Goal: Information Seeking & Learning: Learn about a topic

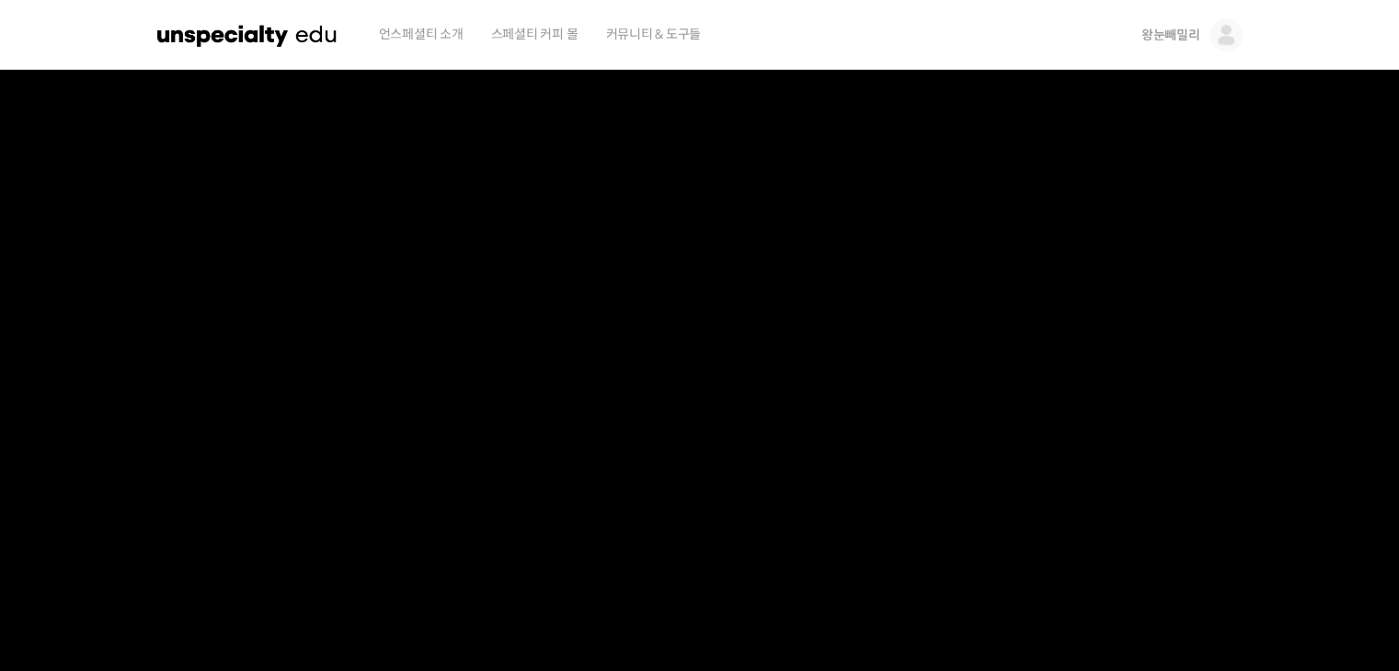
click at [1177, 38] on span "왕눈빼밀리" at bounding box center [1170, 35] width 59 height 17
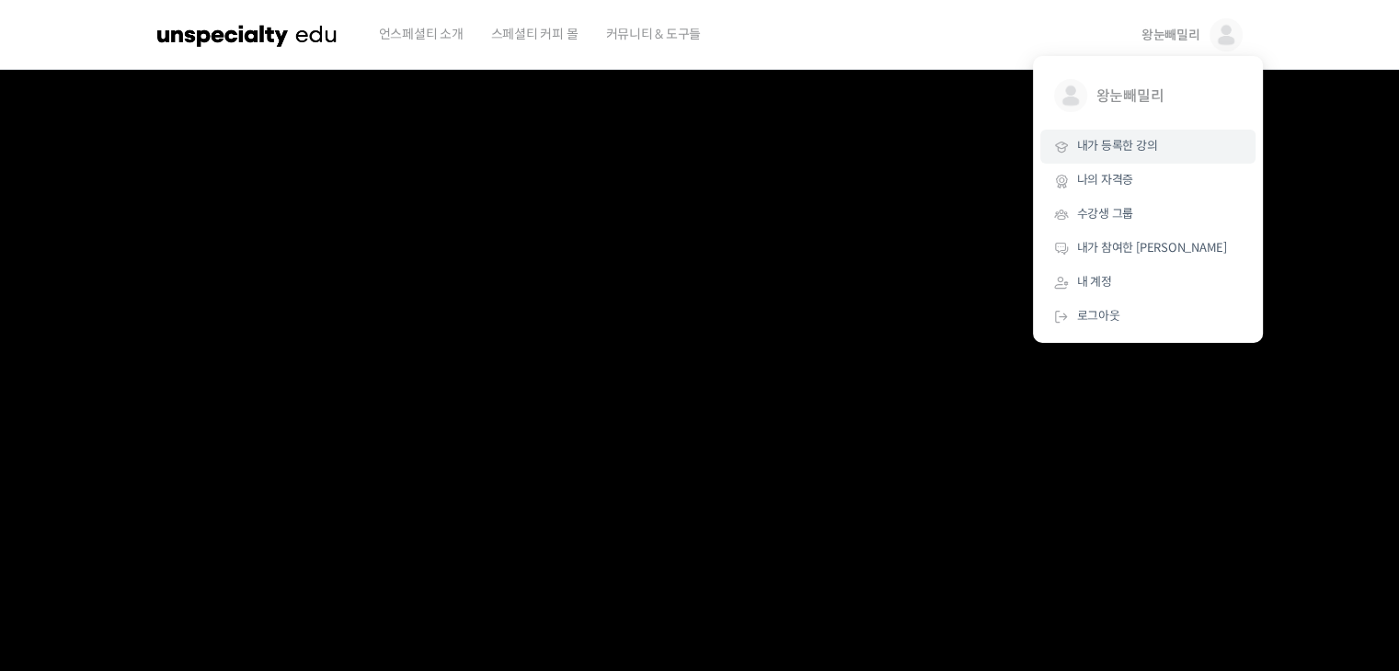
click at [1117, 144] on span "내가 등록한 강의" at bounding box center [1117, 146] width 81 height 16
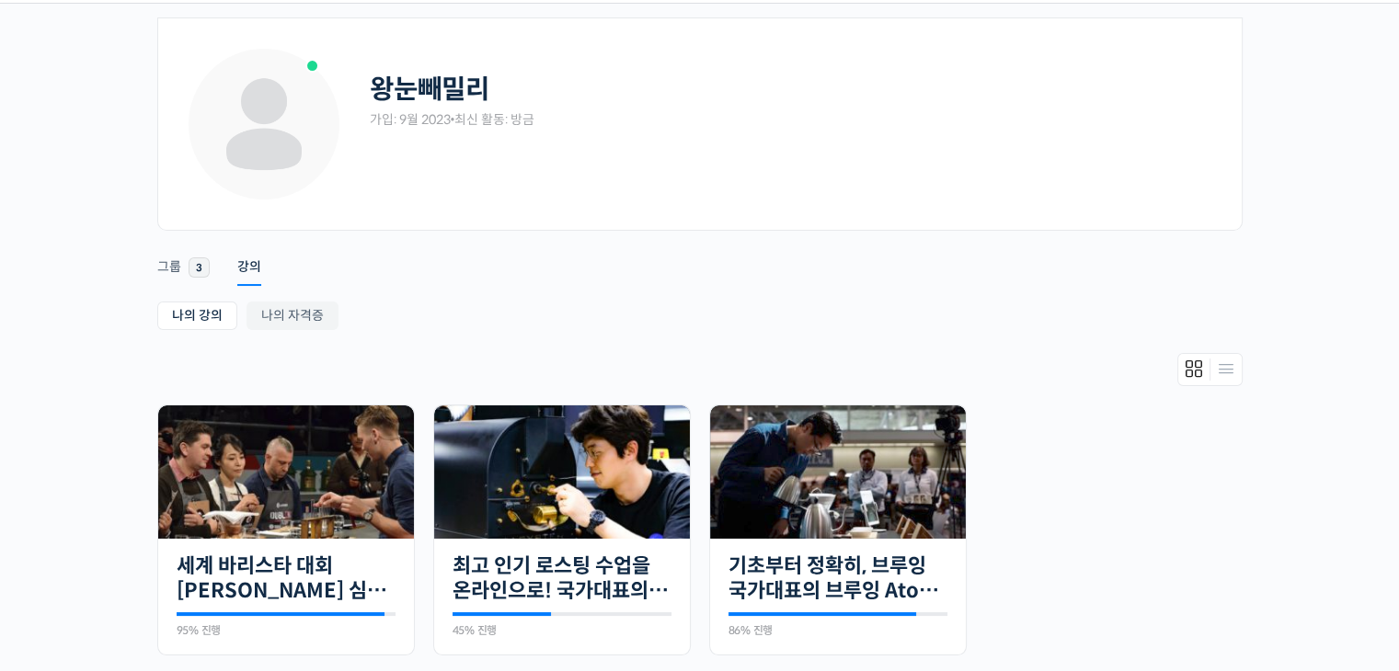
scroll to position [330, 0]
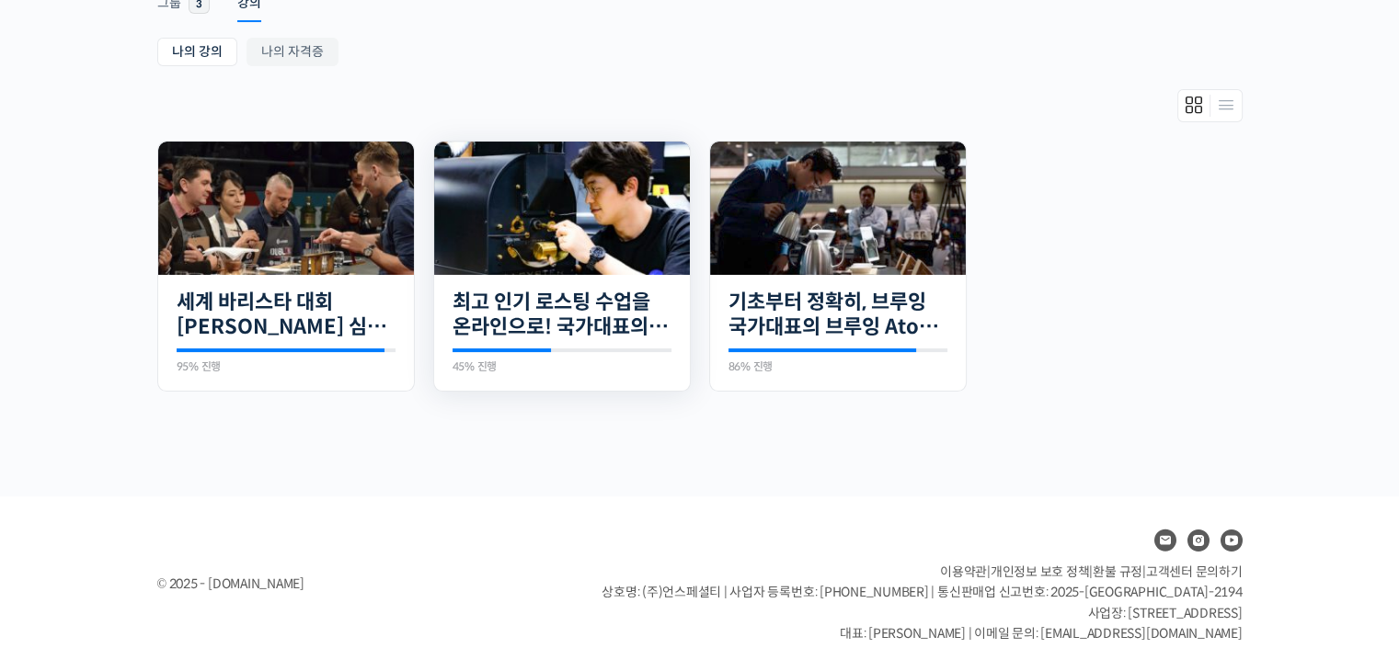
click at [592, 258] on img at bounding box center [562, 208] width 256 height 133
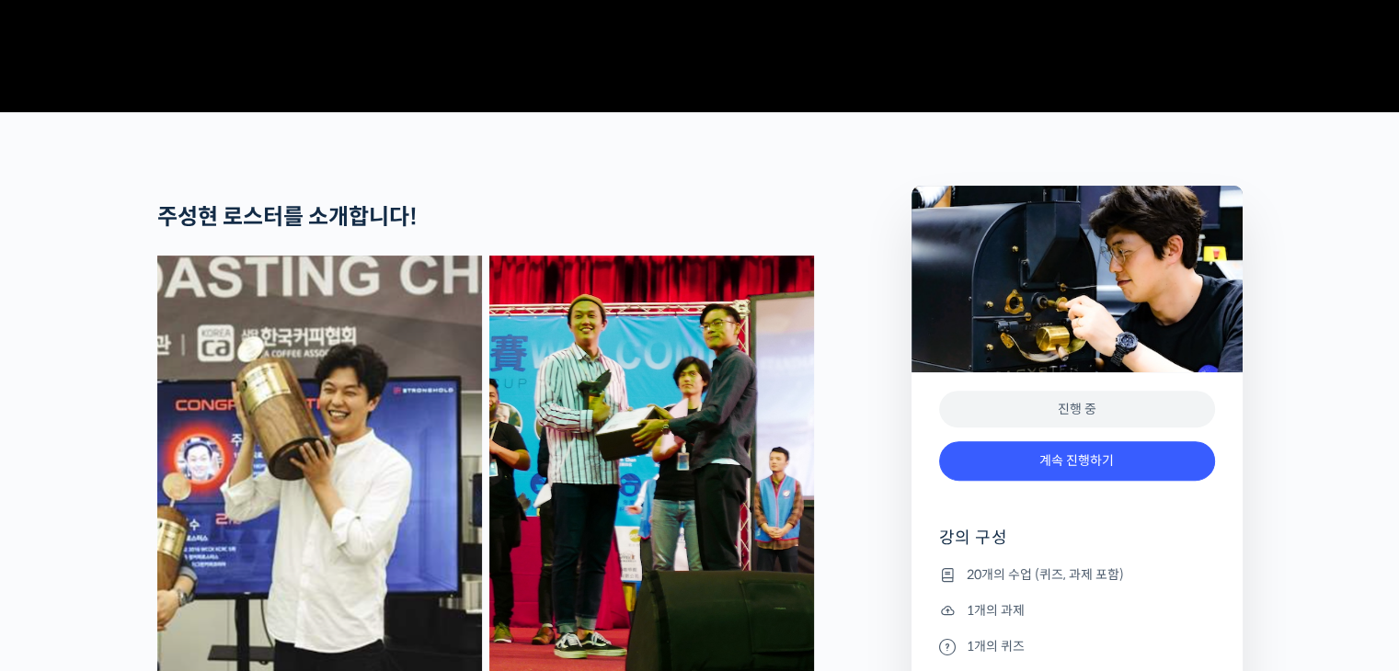
scroll to position [644, 0]
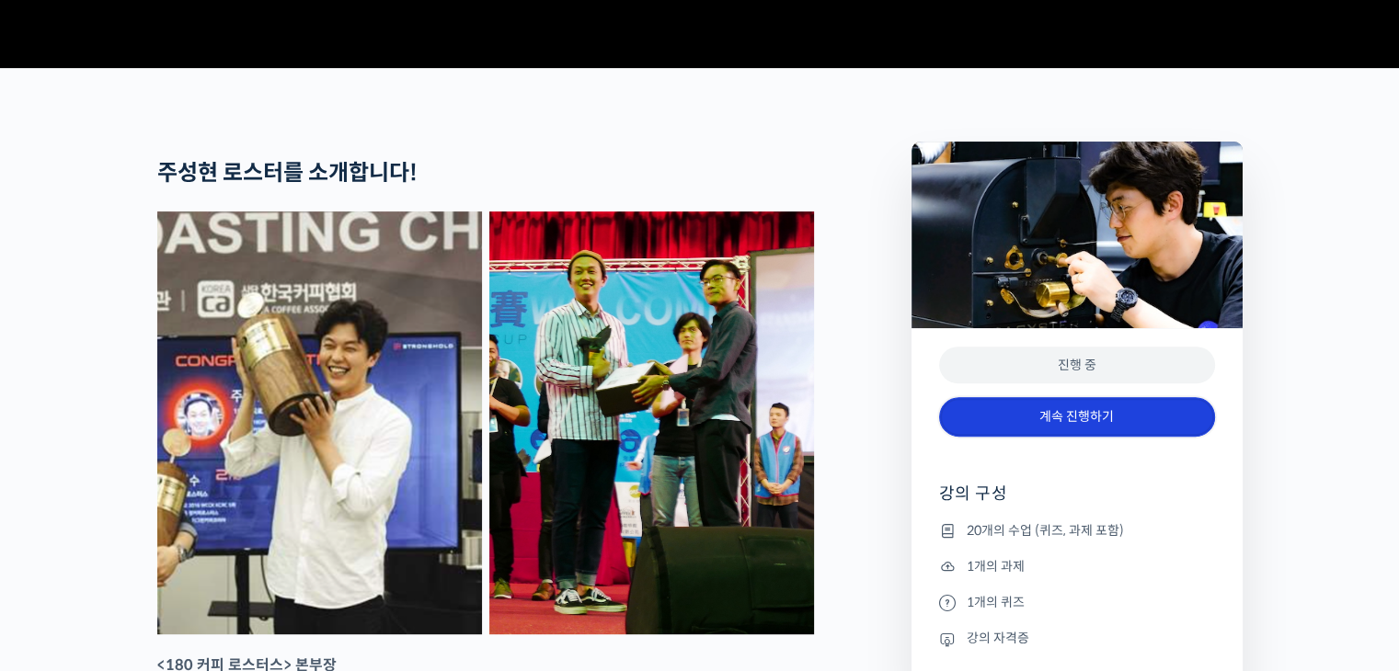
click at [1065, 437] on link "계속 진행하기" at bounding box center [1077, 417] width 276 height 40
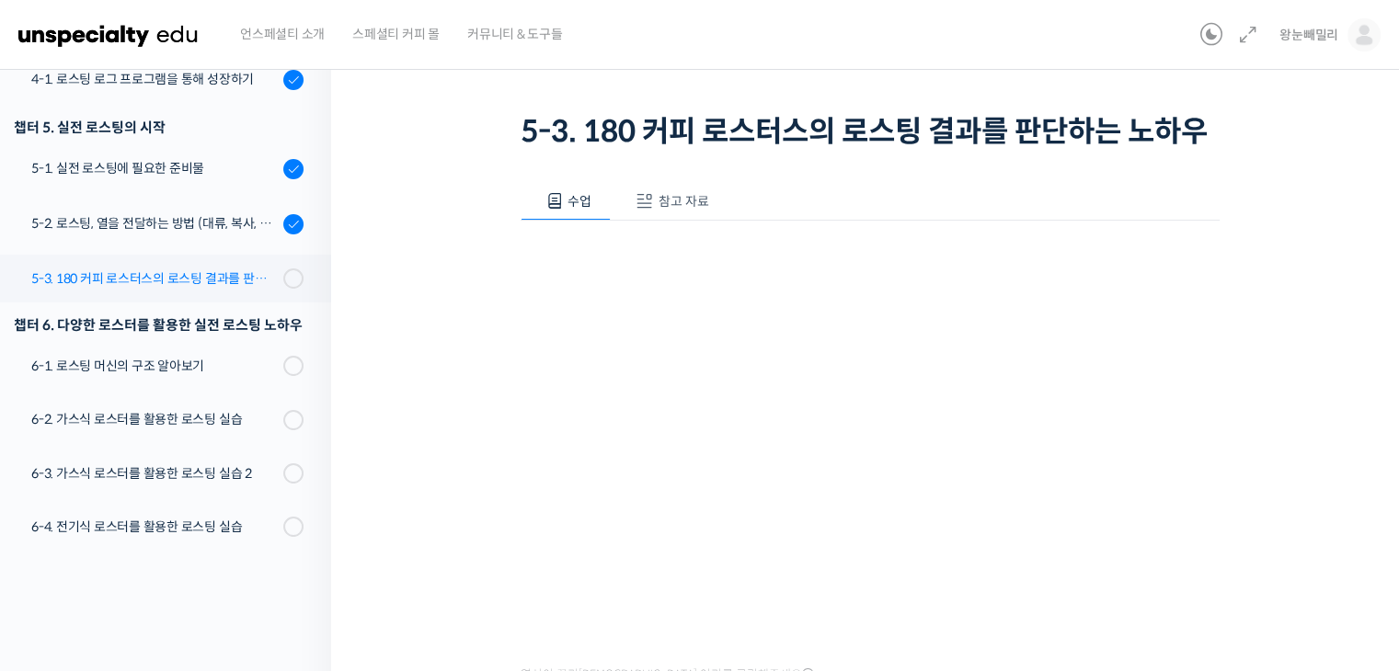
scroll to position [532, 0]
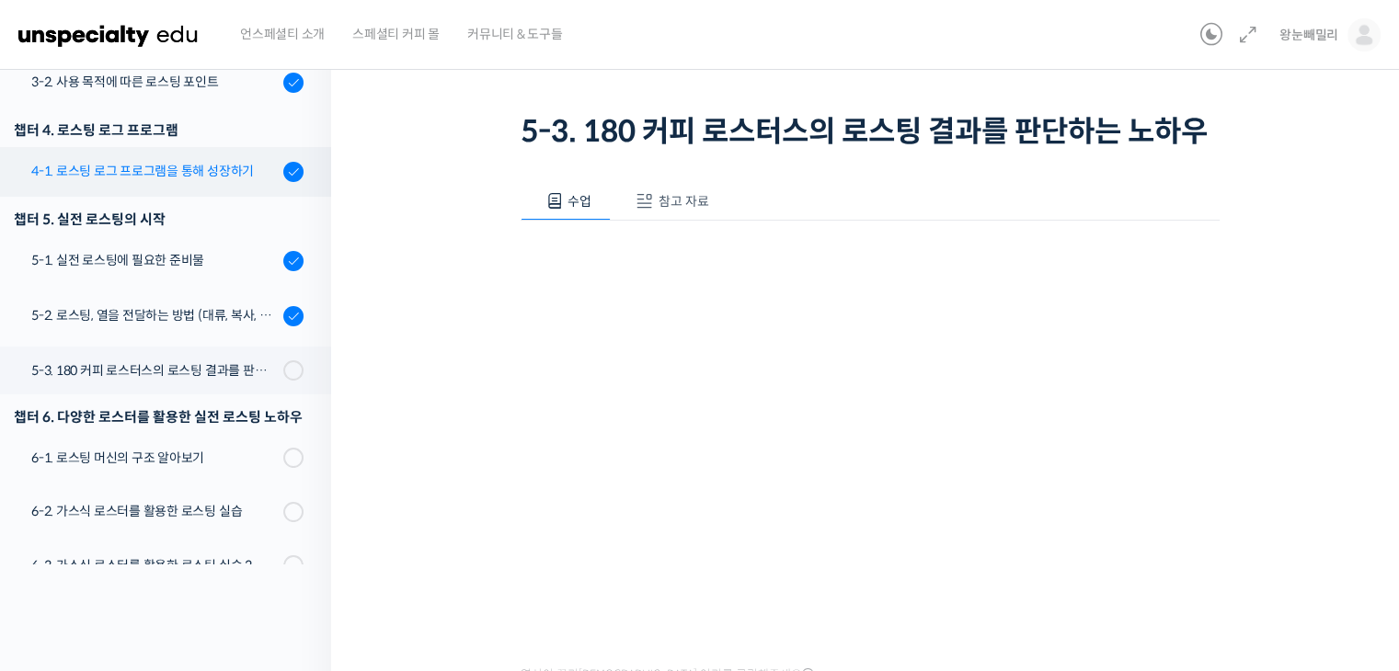
click at [194, 169] on div "4-1. 로스팅 로그 프로그램을 통해 성장하기" at bounding box center [154, 171] width 246 height 20
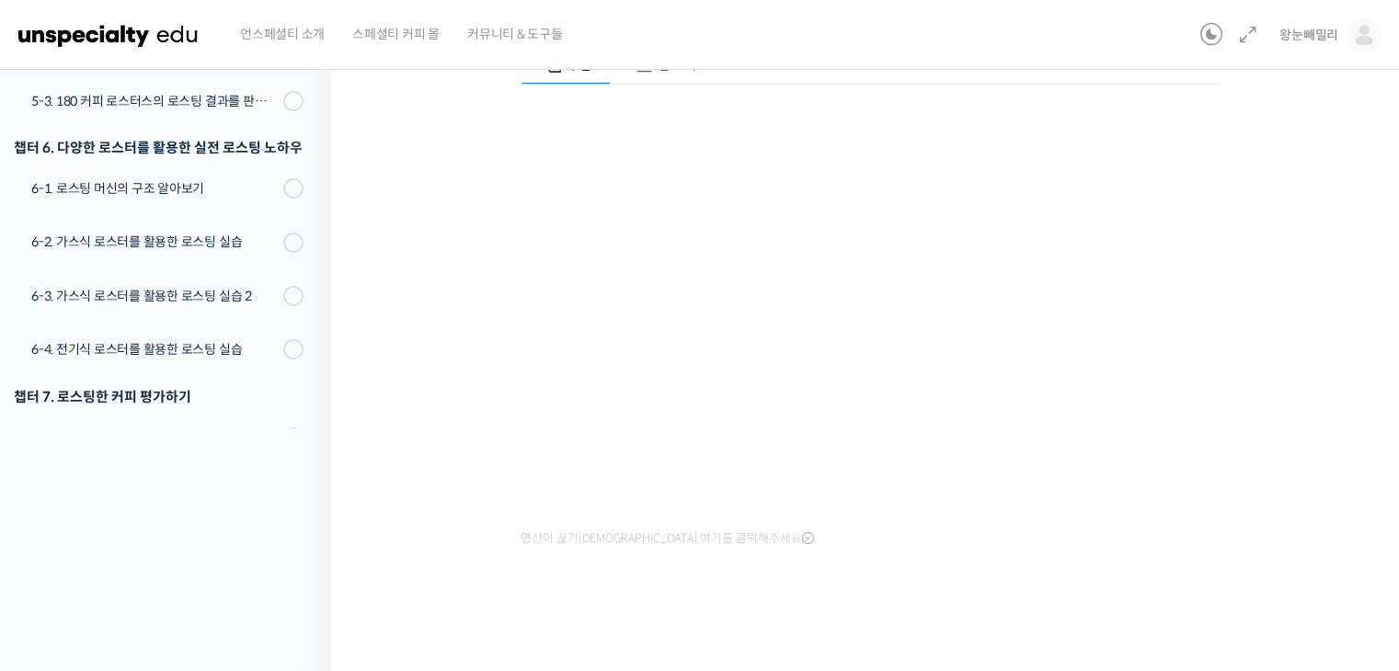
scroll to position [105, 0]
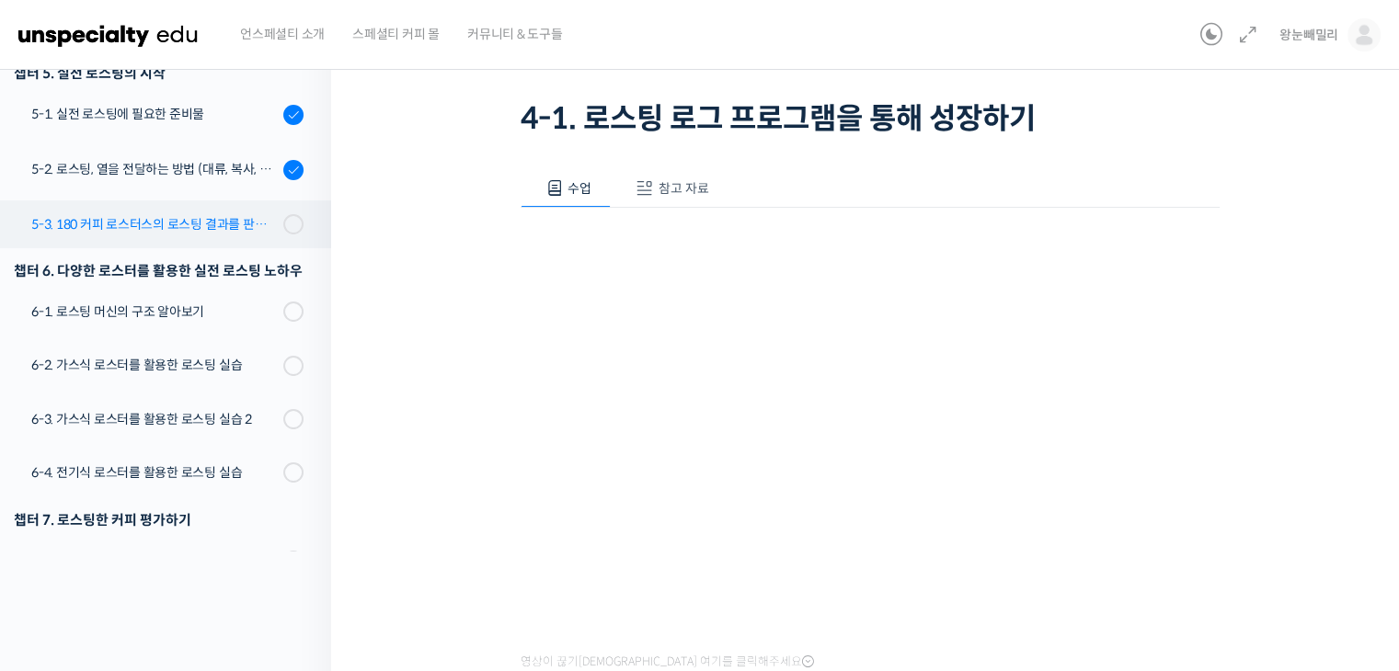
click at [118, 225] on div "5-3. 180 커피 로스터스의 로스팅 결과를 판단하는 노하우" at bounding box center [154, 224] width 246 height 20
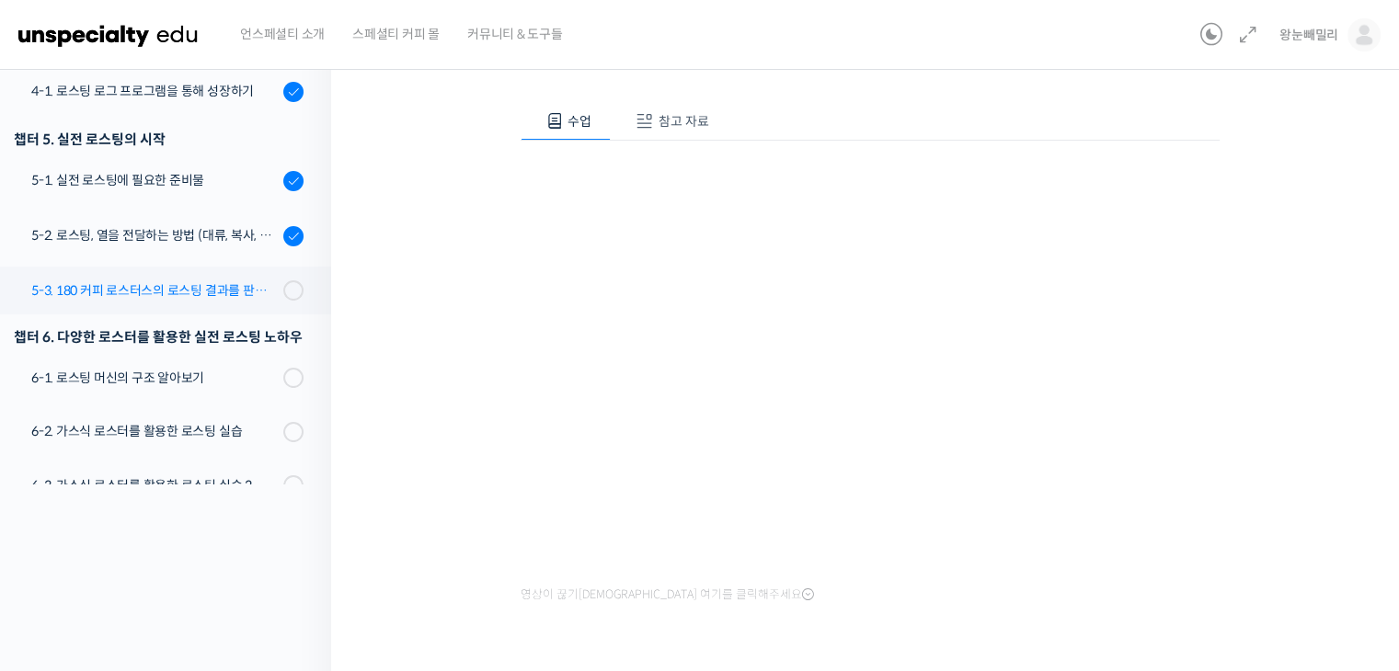
scroll to position [349, 0]
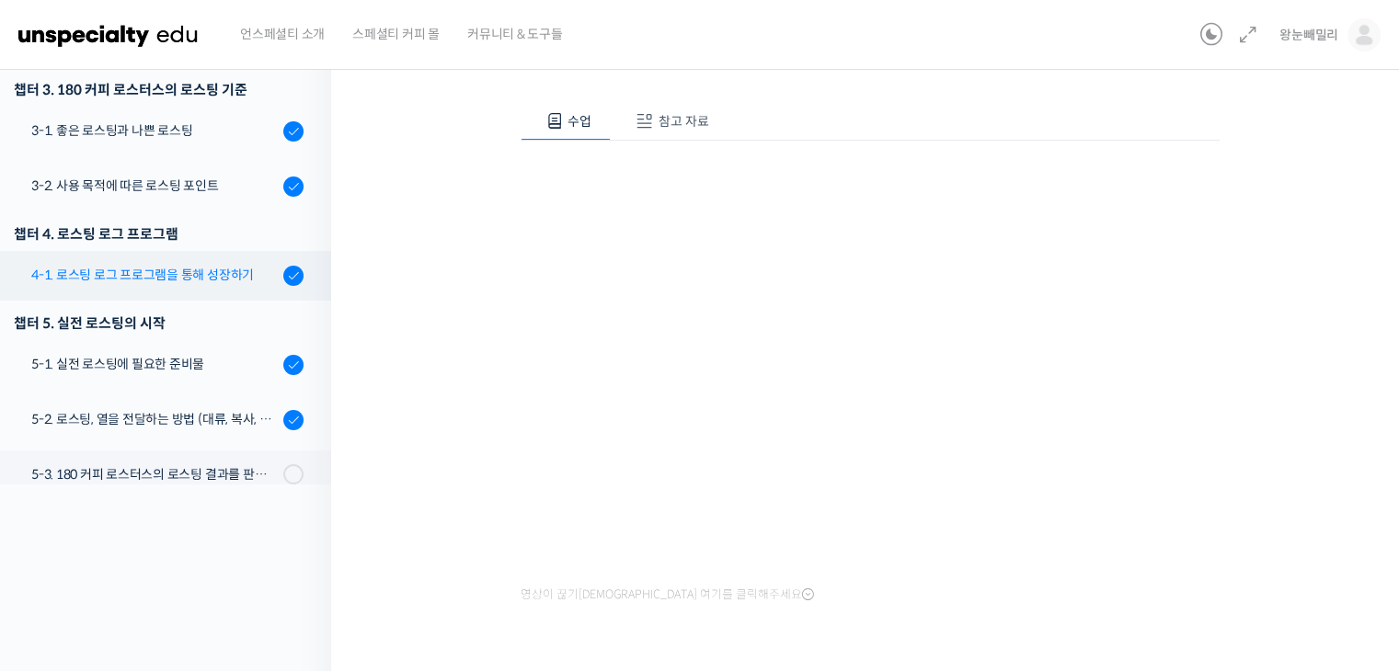
click at [180, 273] on div "4-1. 로스팅 로그 프로그램을 통해 성장하기" at bounding box center [154, 275] width 246 height 20
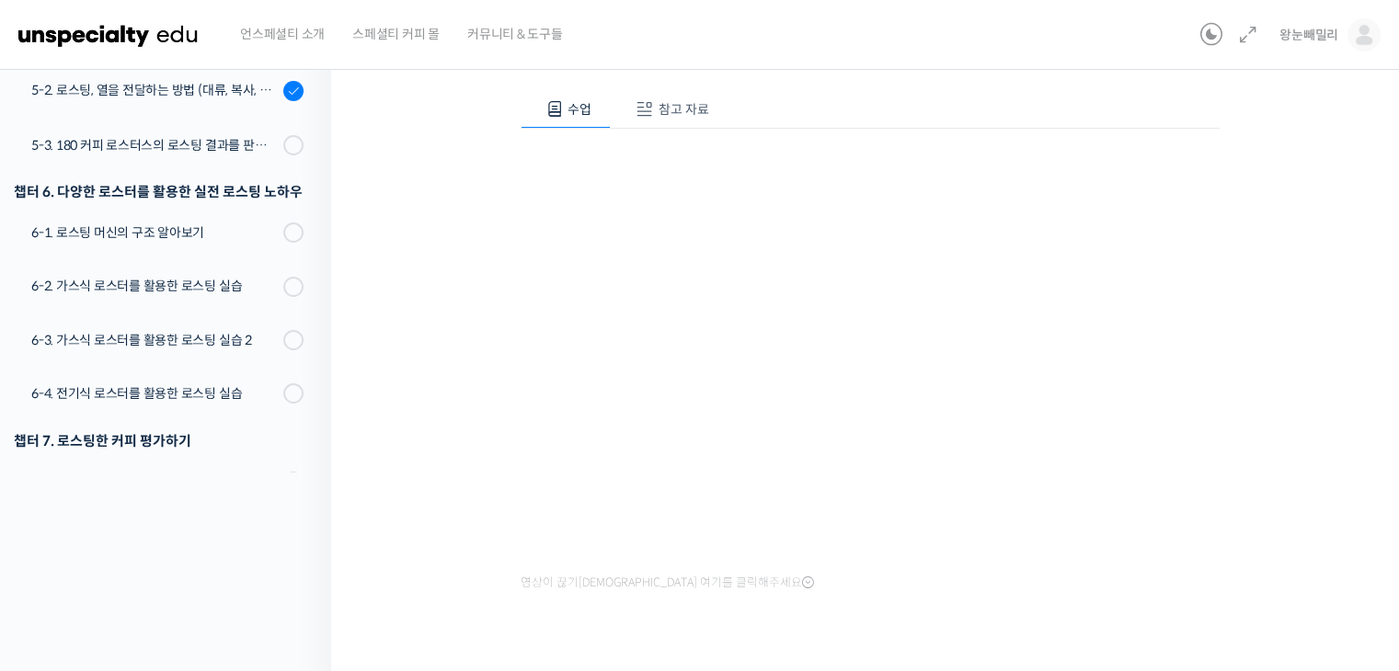
scroll to position [105, 0]
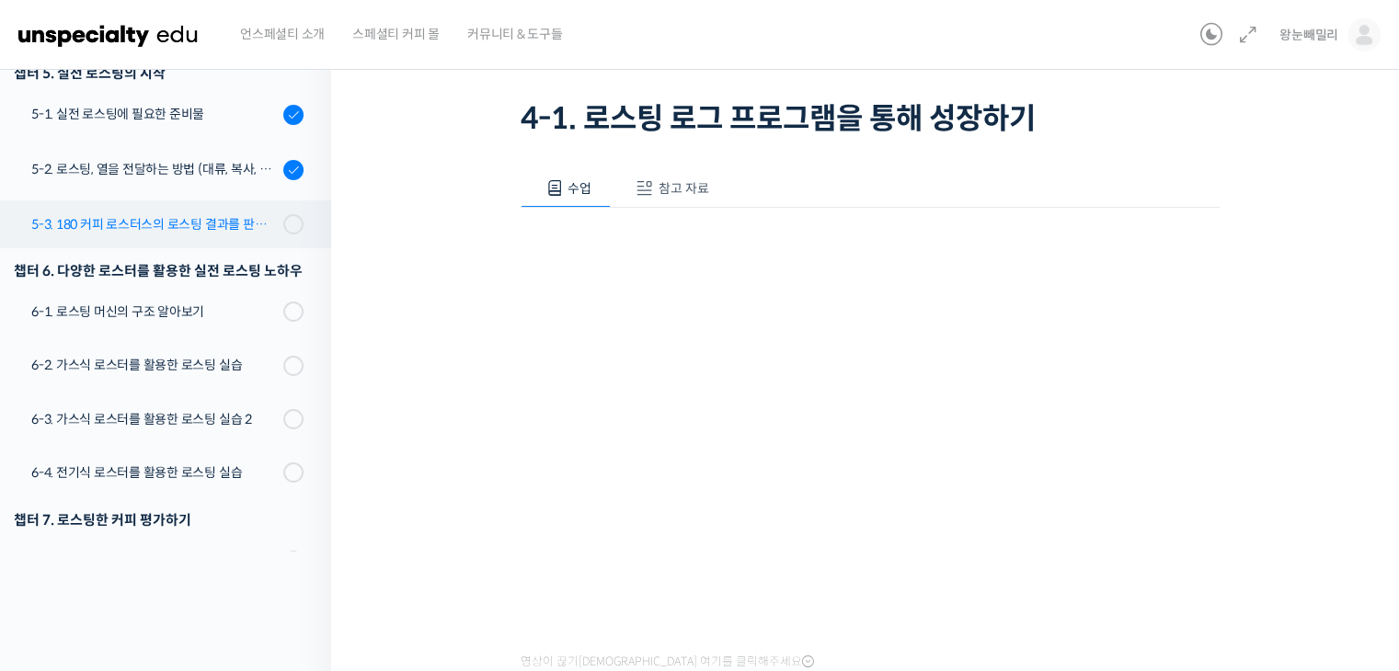
click at [219, 228] on div "5-3. 180 커피 로스터스의 로스팅 결과를 판단하는 노하우" at bounding box center [154, 224] width 246 height 20
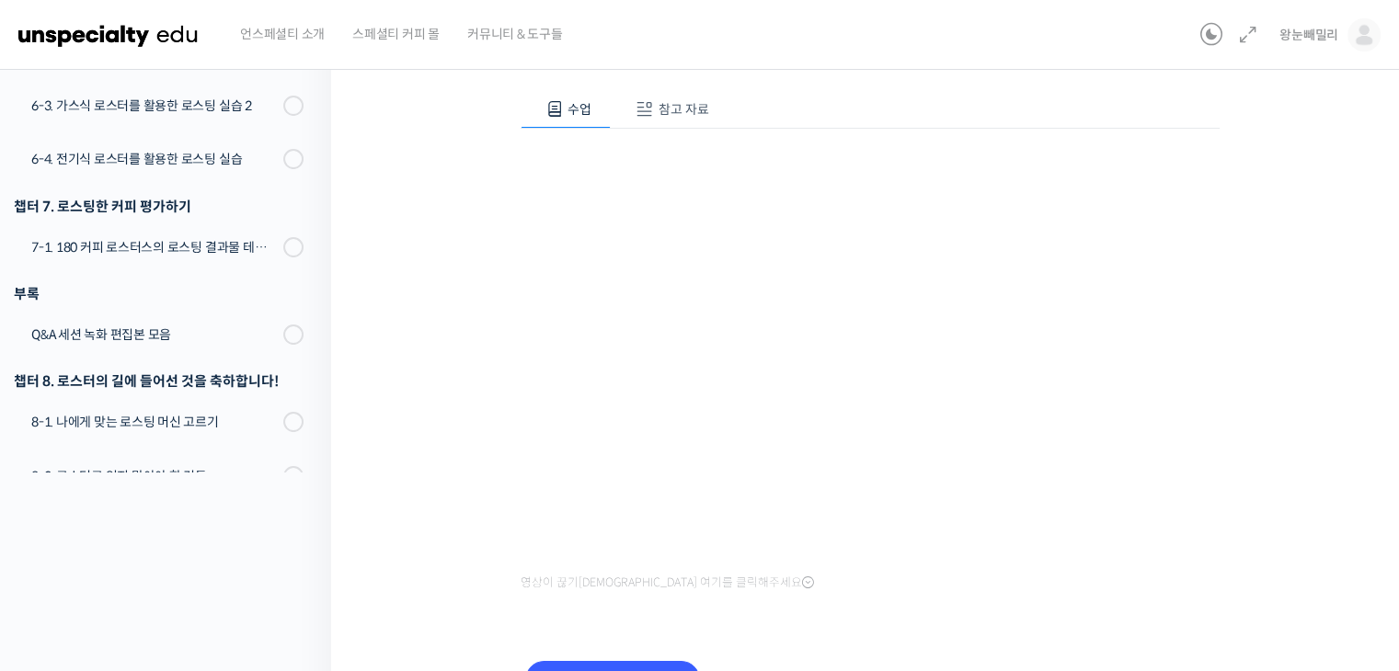
scroll to position [172, 0]
